Goal: Information Seeking & Learning: Learn about a topic

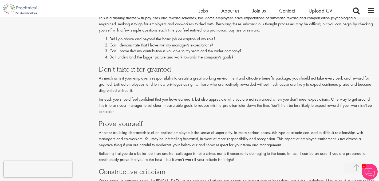
scroll to position [533, 0]
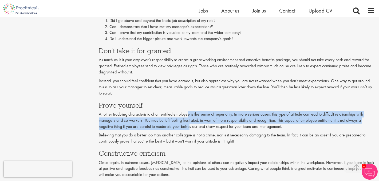
drag, startPoint x: 189, startPoint y: 116, endPoint x: 190, endPoint y: 126, distance: 9.4
click at [190, 126] on p "Another troubling characteristic of an entitled employee is the sense of superi…" at bounding box center [237, 120] width 276 height 18
drag, startPoint x: 190, startPoint y: 126, endPoint x: 189, endPoint y: 116, distance: 9.6
click at [189, 116] on p "Another troubling characteristic of an entitled employee is the sense of superi…" at bounding box center [237, 120] width 276 height 18
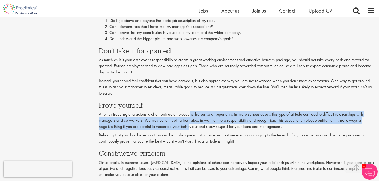
click at [189, 116] on p "Another troubling characteristic of an entitled employee is the sense of superi…" at bounding box center [237, 120] width 276 height 18
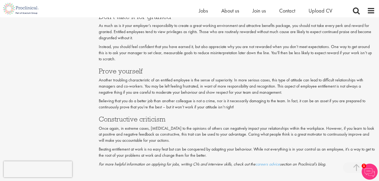
scroll to position [567, 0]
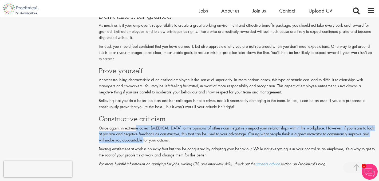
drag, startPoint x: 136, startPoint y: 128, endPoint x: 135, endPoint y: 138, distance: 9.9
click at [135, 138] on p "Once again, in extreme cases, [MEDICAL_DATA] to the opinions of others can nega…" at bounding box center [237, 134] width 276 height 18
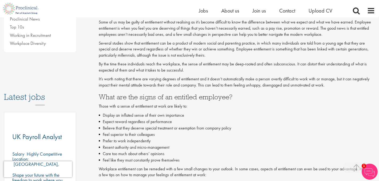
scroll to position [209, 0]
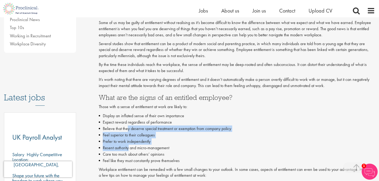
drag, startPoint x: 128, startPoint y: 127, endPoint x: 129, endPoint y: 145, distance: 18.2
click at [129, 145] on ul "Display an inflated sense of their own importance Expect reward regardless of p…" at bounding box center [237, 138] width 276 height 51
click at [129, 145] on li "Resent authority and micro-management" at bounding box center [237, 148] width 276 height 6
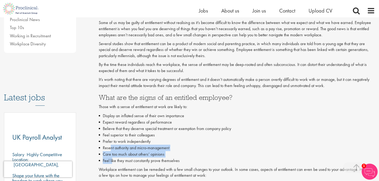
drag, startPoint x: 110, startPoint y: 149, endPoint x: 112, endPoint y: 160, distance: 10.8
click at [112, 160] on ul "Display an inflated sense of their own importance Expect reward regardless of p…" at bounding box center [237, 138] width 276 height 51
click at [112, 160] on li "Feel like they must constantly prove themselves" at bounding box center [237, 161] width 276 height 6
